Goal: Task Accomplishment & Management: Complete application form

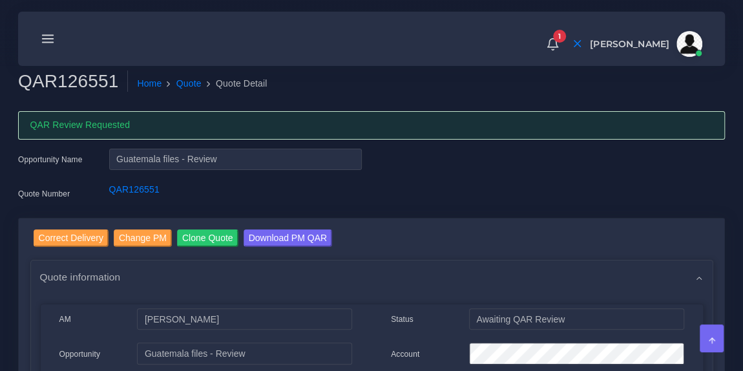
click at [47, 36] on icon at bounding box center [48, 39] width 14 height 14
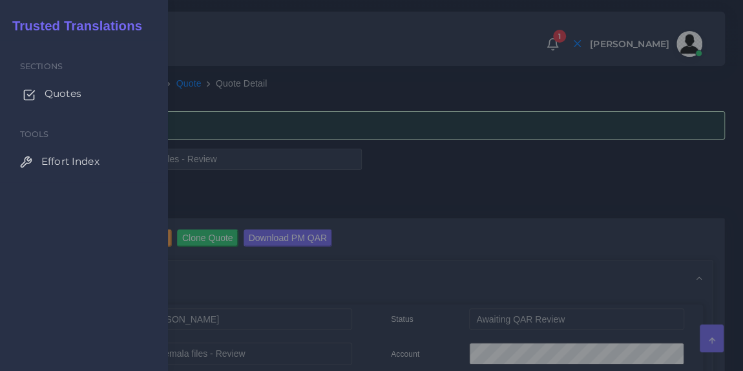
click at [54, 92] on span "Quotes" at bounding box center [63, 94] width 37 height 14
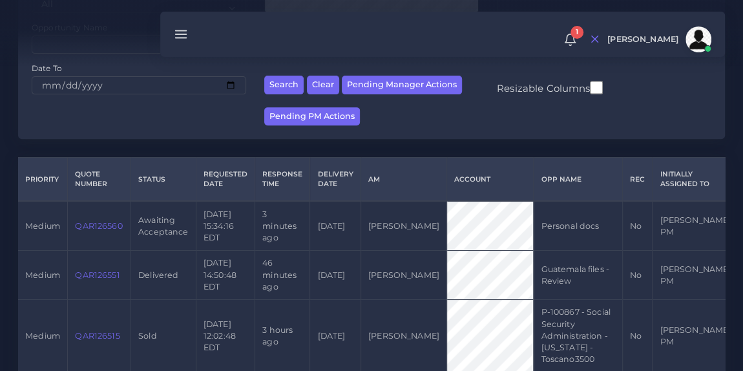
scroll to position [204, 0]
click at [98, 223] on link "QAR126560" at bounding box center [98, 225] width 47 height 10
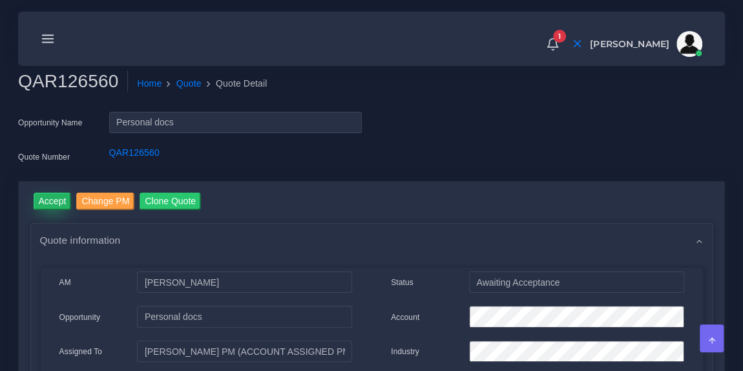
click at [56, 205] on input "Accept" at bounding box center [53, 201] width 38 height 17
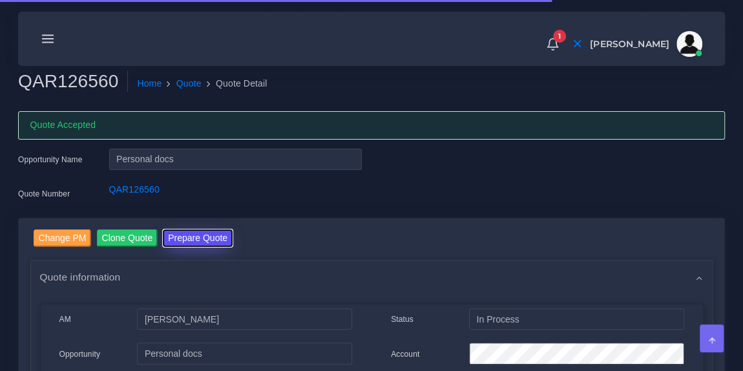
click at [189, 236] on button "Prepare Quote" at bounding box center [198, 237] width 70 height 17
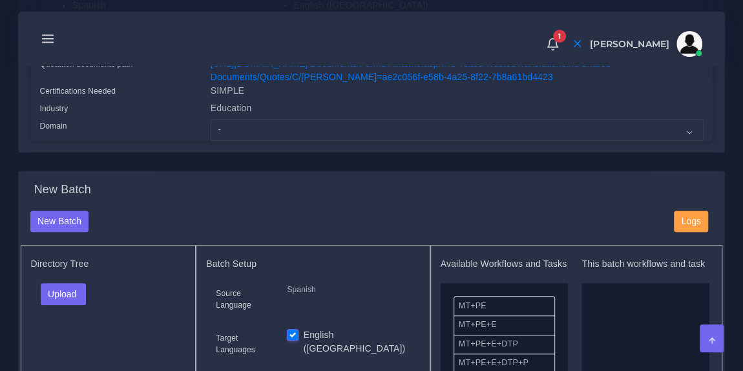
scroll to position [346, 0]
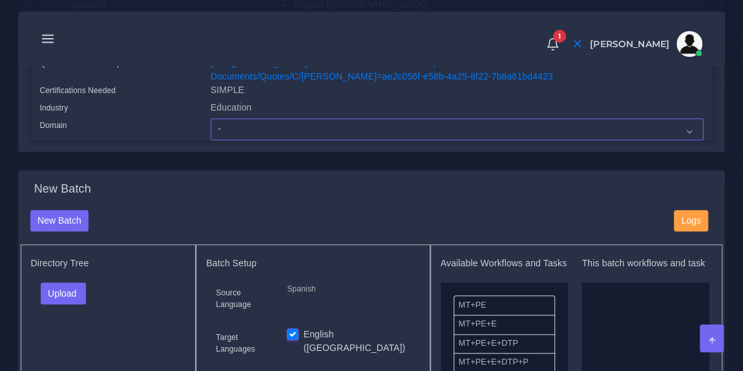
click at [310, 140] on select "- Advertising and Media Agriculture, Forestry and Fishing Architecture, Buildin…" at bounding box center [457, 129] width 493 height 22
select select "Education"
click at [211, 131] on select "- Advertising and Media Agriculture, Forestry and Fishing Architecture, Buildin…" at bounding box center [457, 129] width 493 height 22
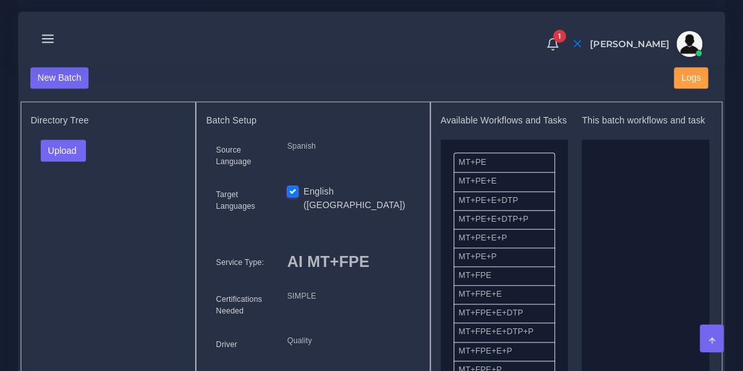
scroll to position [490, 0]
click at [76, 156] on button "Upload" at bounding box center [64, 150] width 46 height 22
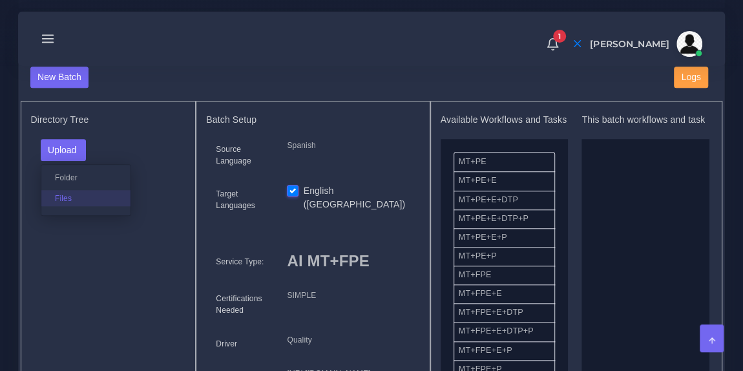
click at [69, 206] on label "Files" at bounding box center [85, 198] width 89 height 16
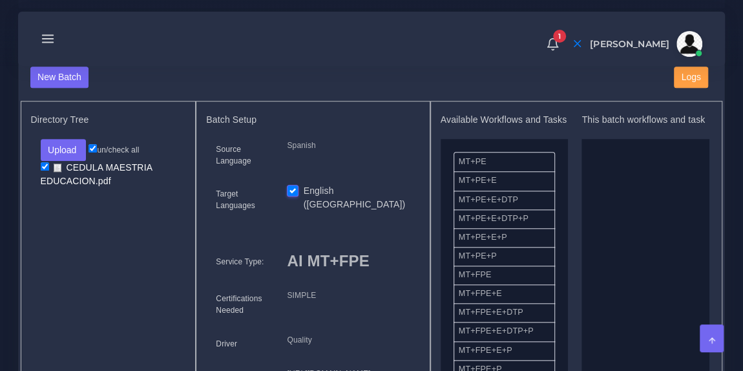
drag, startPoint x: 518, startPoint y: 295, endPoint x: 652, endPoint y: 251, distance: 140.8
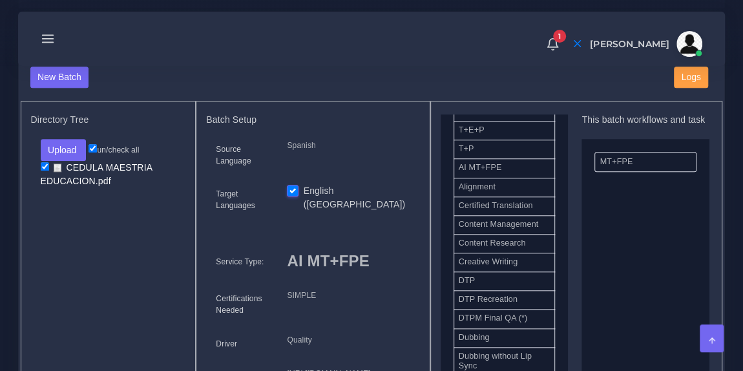
scroll to position [317, 0]
drag, startPoint x: 514, startPoint y: 291, endPoint x: 659, endPoint y: 260, distance: 148.2
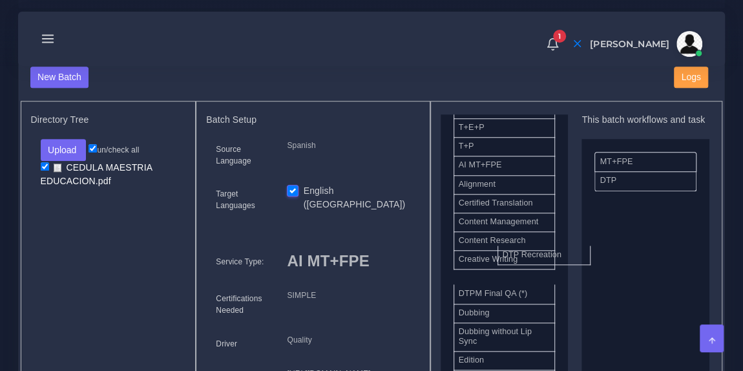
drag, startPoint x: 530, startPoint y: 294, endPoint x: 658, endPoint y: 169, distance: 179.6
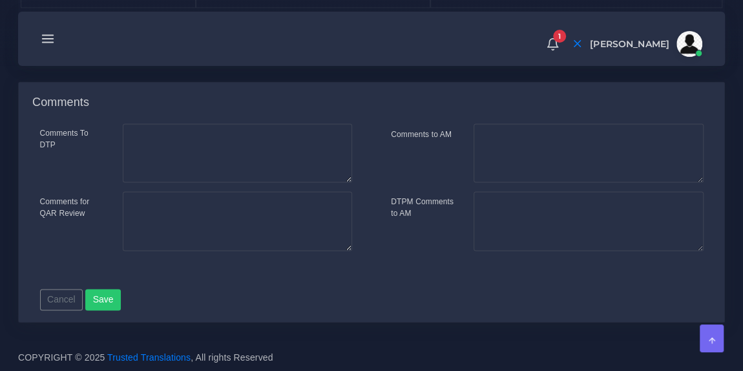
scroll to position [929, 0]
click at [89, 43] on button "Save new batch" at bounding box center [60, 32] width 79 height 22
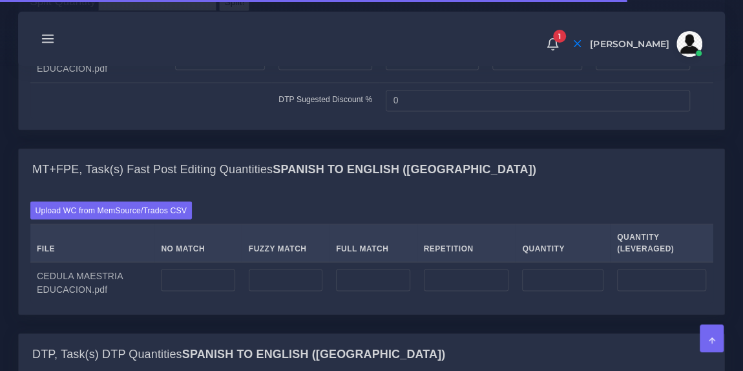
scroll to position [1103, 0]
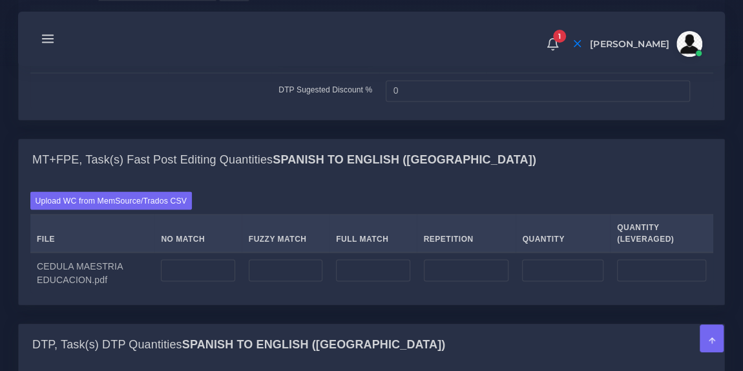
click at [295, 61] on input "number" at bounding box center [325, 50] width 94 height 22
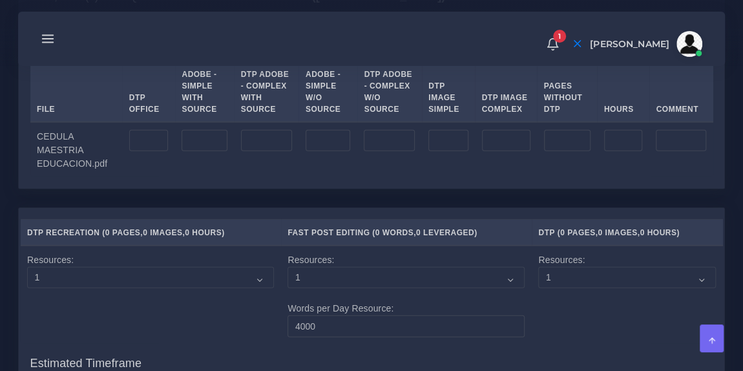
scroll to position [1452, 0]
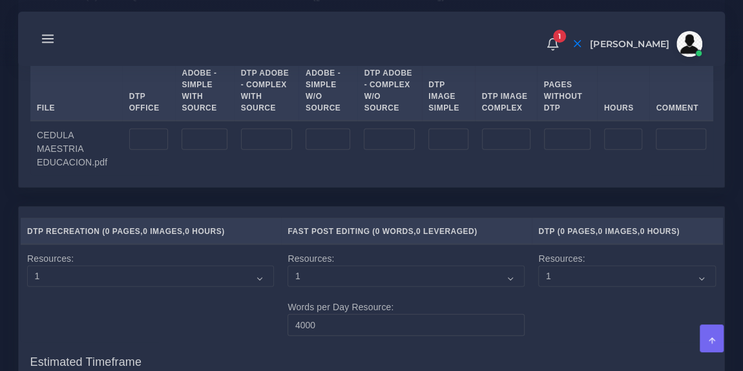
type input "0"
click at [142, 151] on input "number" at bounding box center [148, 140] width 39 height 22
type input "2"
click at [186, 176] on td at bounding box center [204, 148] width 59 height 55
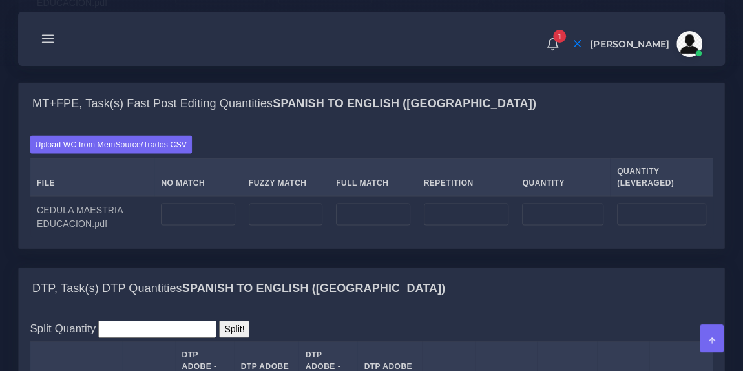
scroll to position [1136, 0]
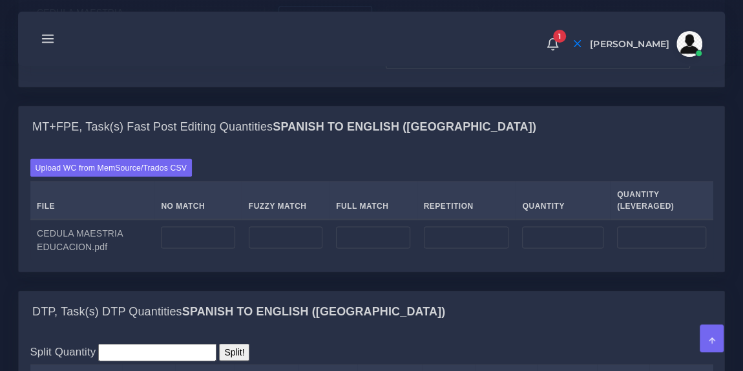
click at [290, 28] on input "0" at bounding box center [325, 17] width 94 height 22
type input "2"
click at [238, 76] on td "DTP Sugested Discount %" at bounding box center [204, 58] width 349 height 36
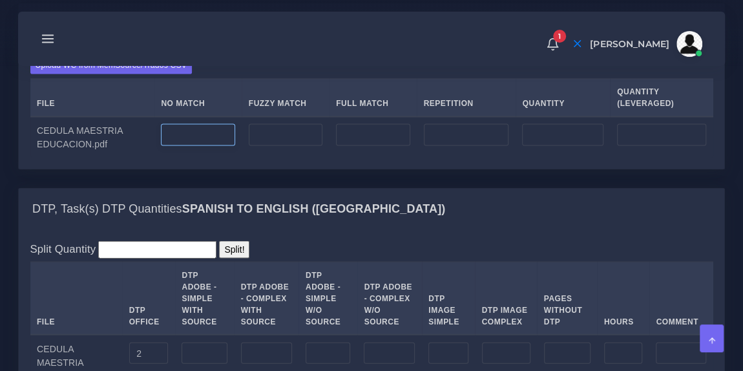
click at [200, 146] on input "number" at bounding box center [198, 135] width 74 height 22
type input "505"
click at [449, 146] on input "number" at bounding box center [466, 135] width 85 height 22
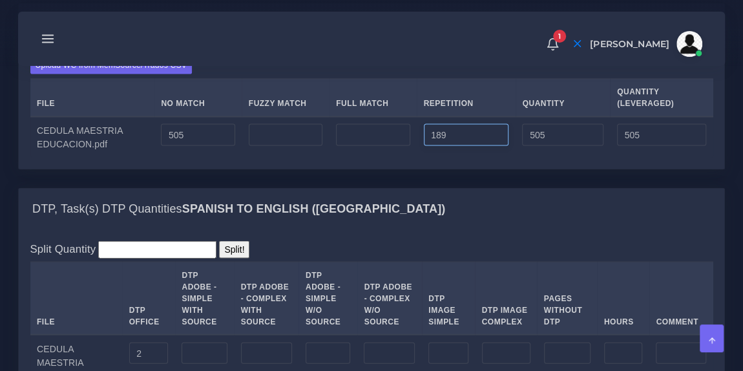
type input "189"
type input "694"
type input "552"
click at [435, 158] on div "Upload WC from MemSource/Trados CSV File No Match Fuzzy Match Full Match Repeti…" at bounding box center [371, 106] width 683 height 101
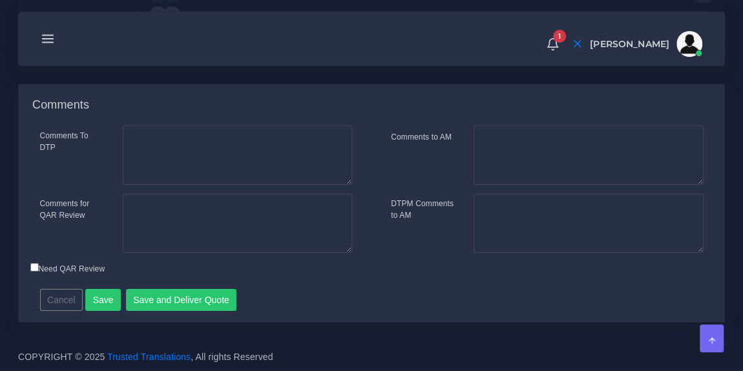
scroll to position [2107, 0]
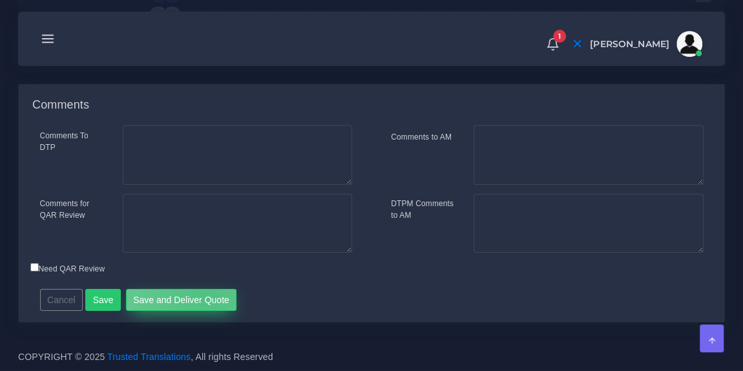
click at [198, 295] on button "Save and Deliver Quote" at bounding box center [181, 300] width 111 height 22
